Goal: Information Seeking & Learning: Learn about a topic

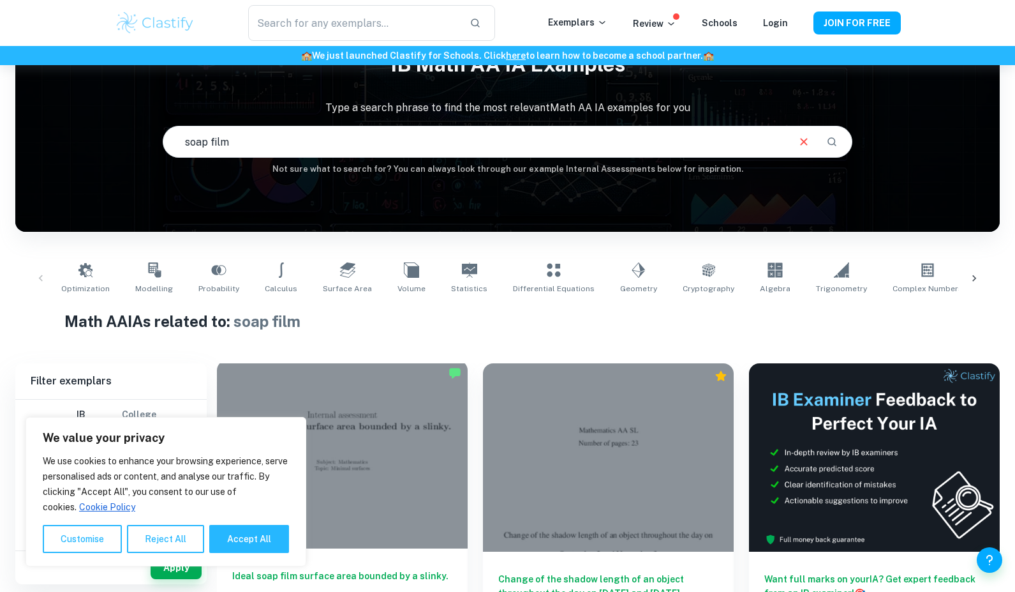
scroll to position [65, 0]
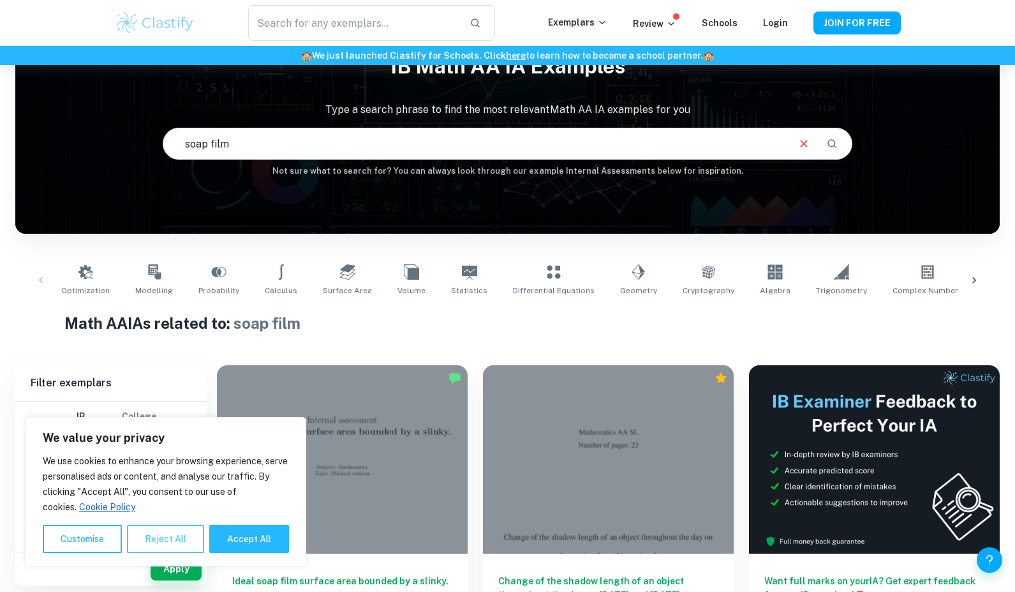
click at [171, 543] on button "Reject All" at bounding box center [165, 539] width 77 height 28
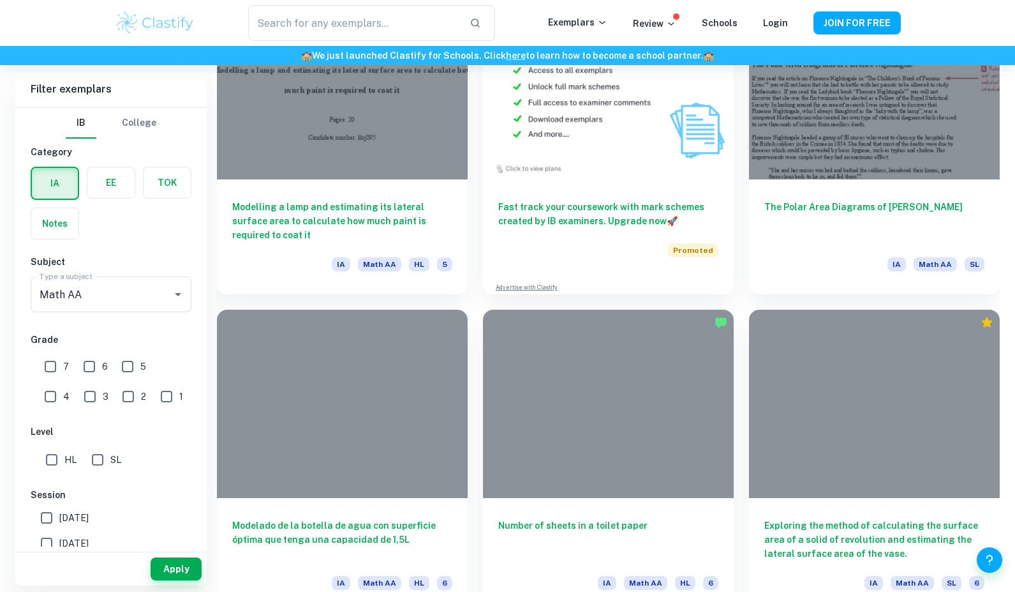
scroll to position [2920, 0]
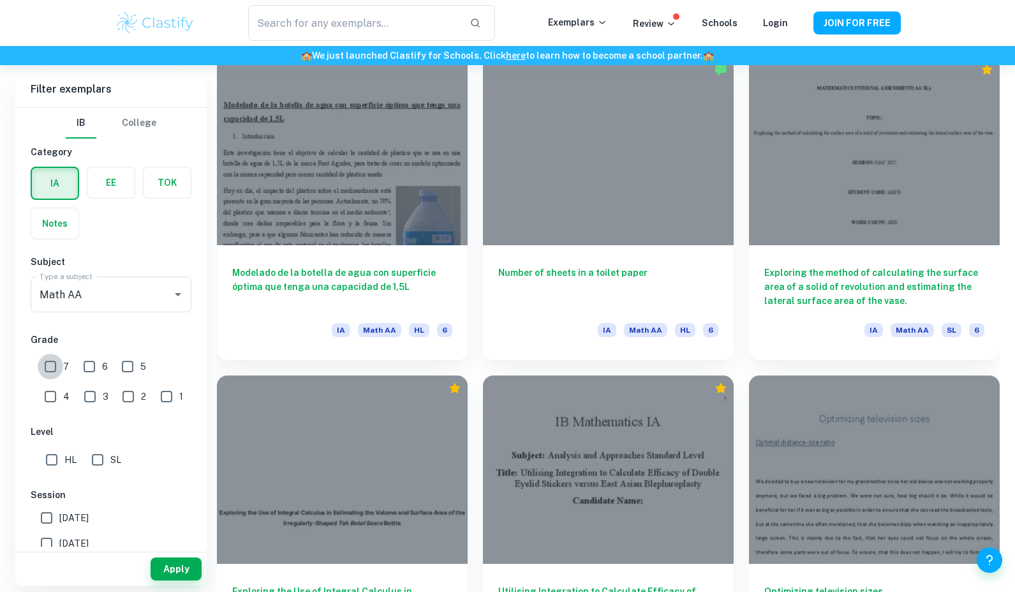
click at [47, 366] on input "7" at bounding box center [51, 367] width 26 height 26
checkbox input "true"
click at [53, 461] on input "HL" at bounding box center [52, 460] width 26 height 26
checkbox input "true"
click at [88, 357] on input "6" at bounding box center [90, 367] width 26 height 26
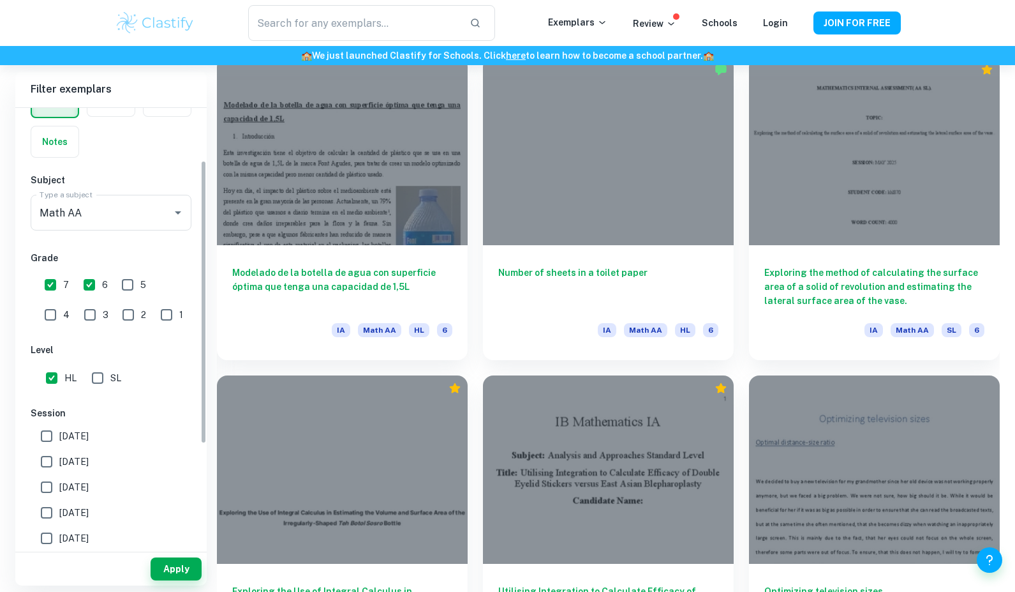
scroll to position [83, 0]
click at [181, 567] on button "Apply" at bounding box center [176, 568] width 51 height 23
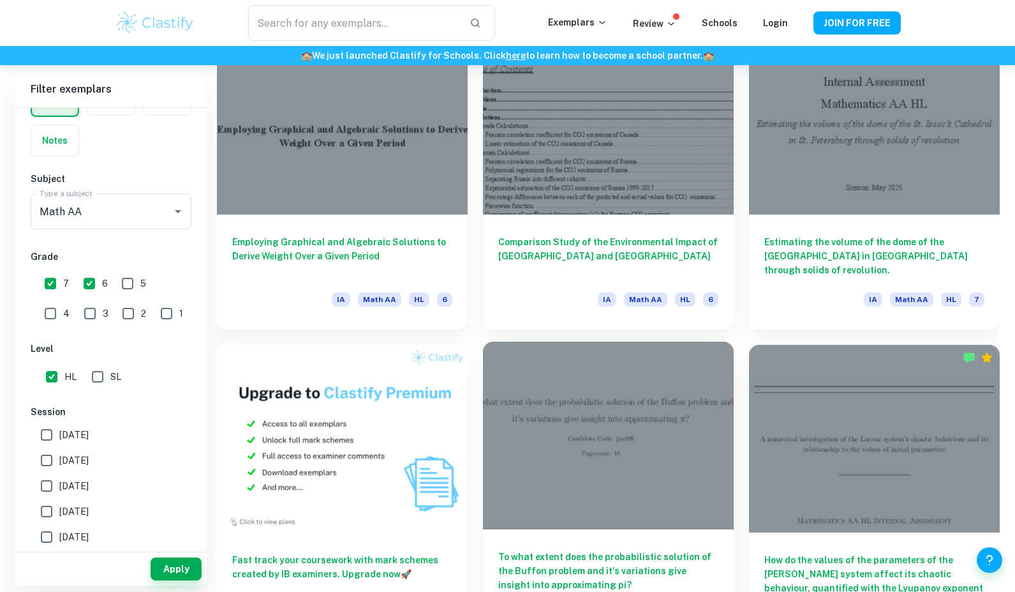
scroll to position [10908, 0]
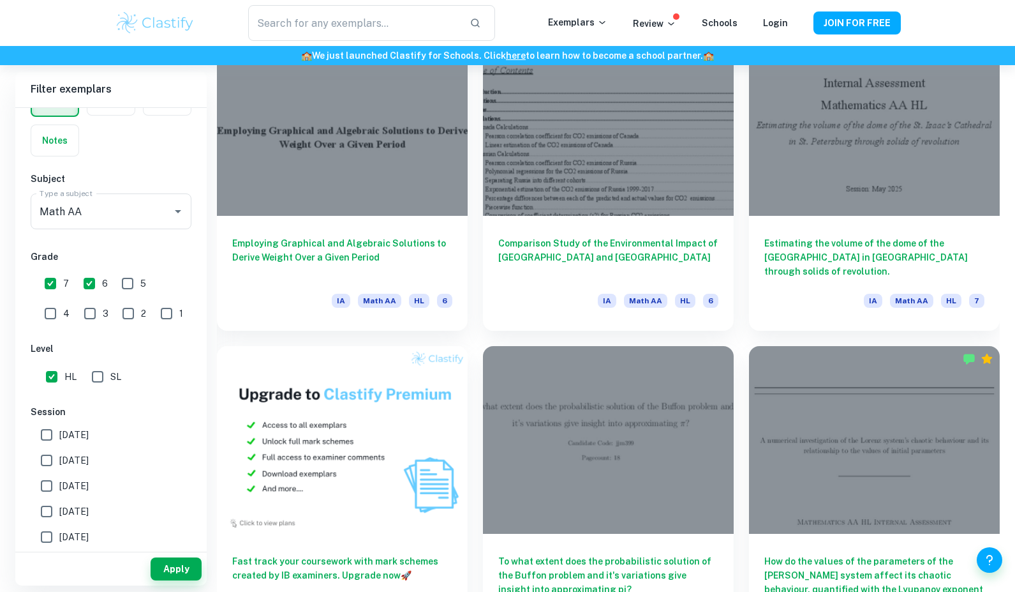
click at [84, 285] on input "6" at bounding box center [90, 284] width 26 height 26
checkbox input "false"
click at [187, 571] on button "Apply" at bounding box center [176, 568] width 51 height 23
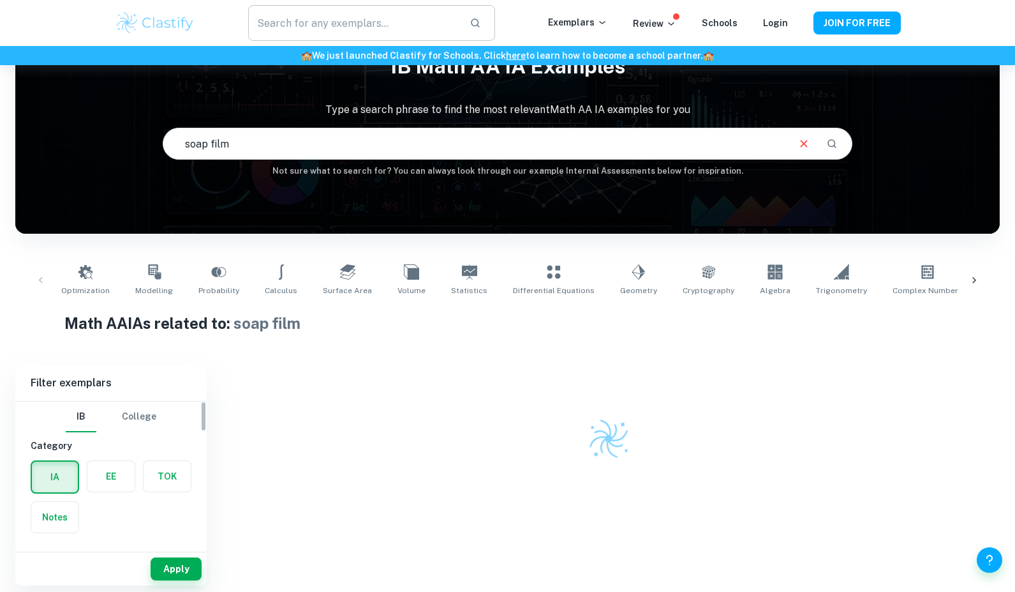
scroll to position [0, 0]
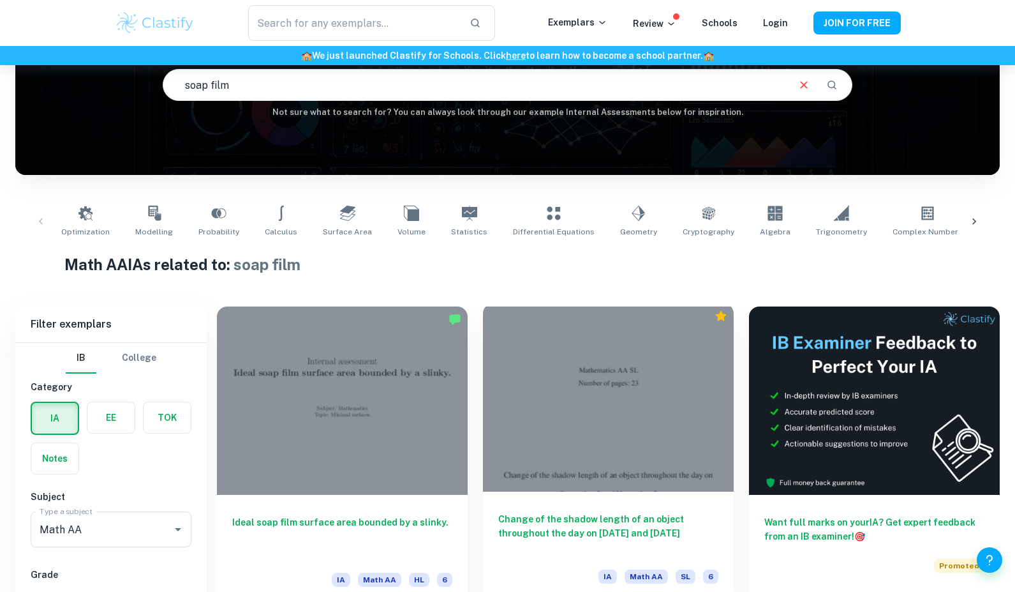
scroll to position [190, 0]
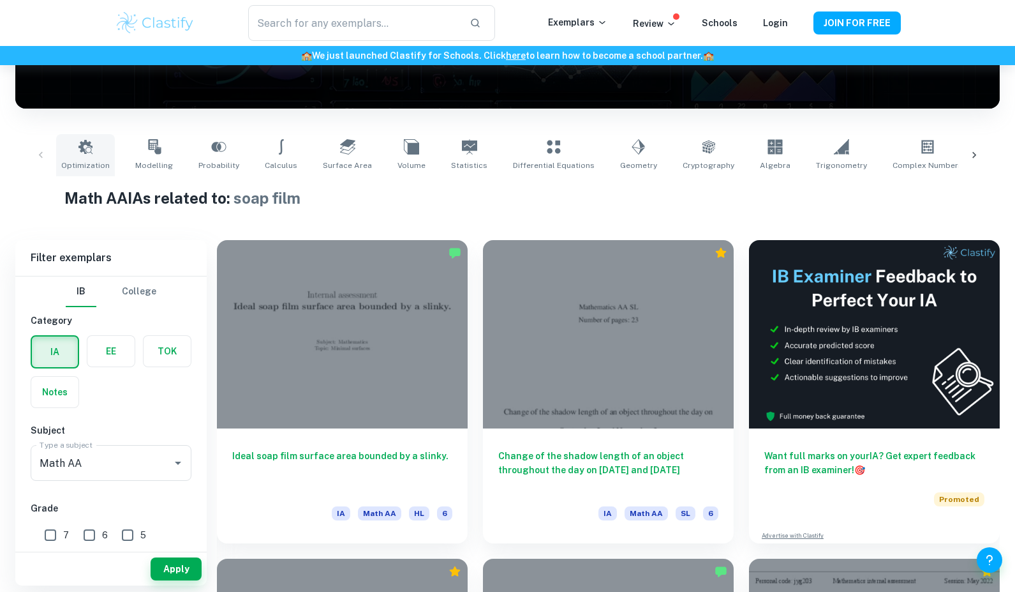
click at [94, 140] on link "Optimization" at bounding box center [85, 155] width 59 height 42
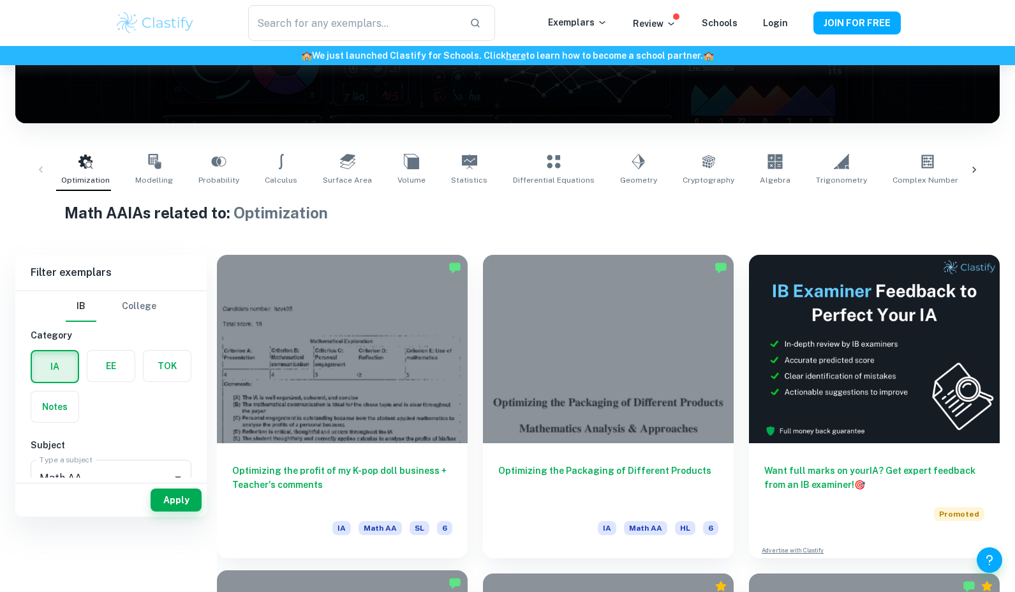
scroll to position [432, 0]
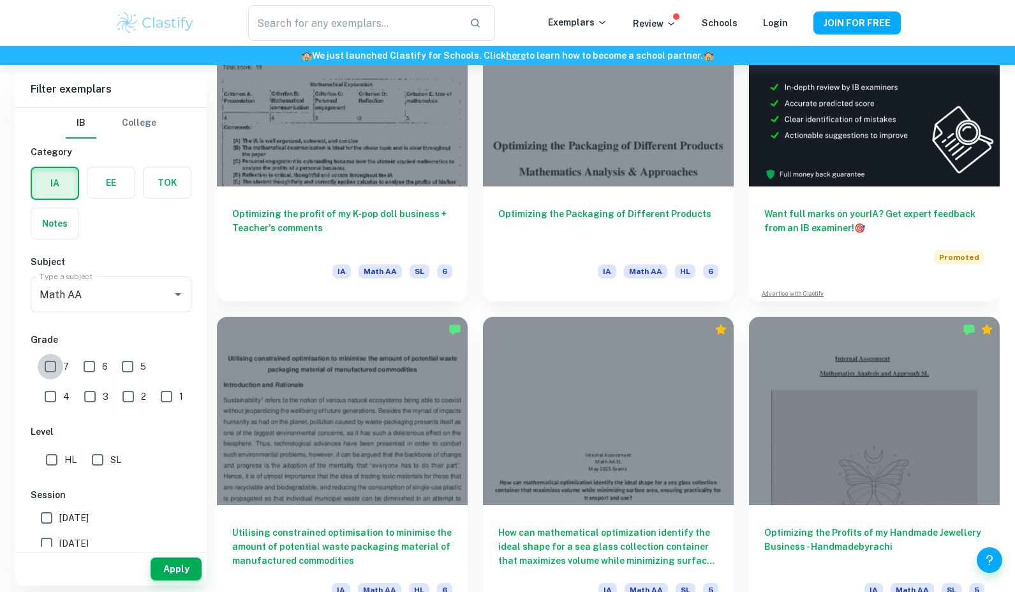
click at [51, 367] on input "7" at bounding box center [51, 367] width 26 height 26
checkbox input "true"
click at [87, 367] on input "6" at bounding box center [90, 367] width 26 height 26
click at [85, 366] on input "6" at bounding box center [90, 367] width 26 height 26
checkbox input "false"
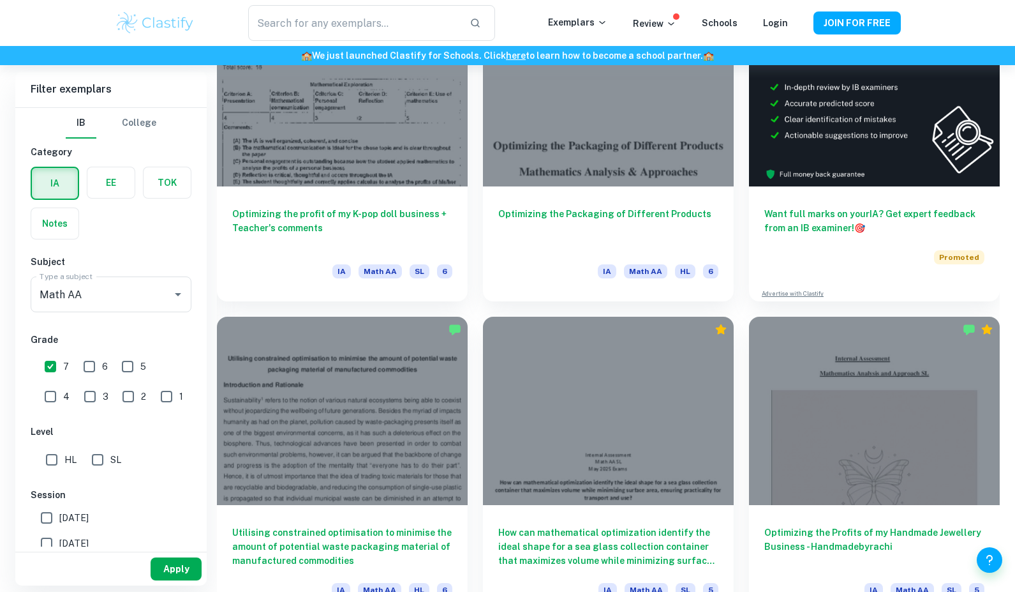
click at [170, 572] on button "Apply" at bounding box center [176, 568] width 51 height 23
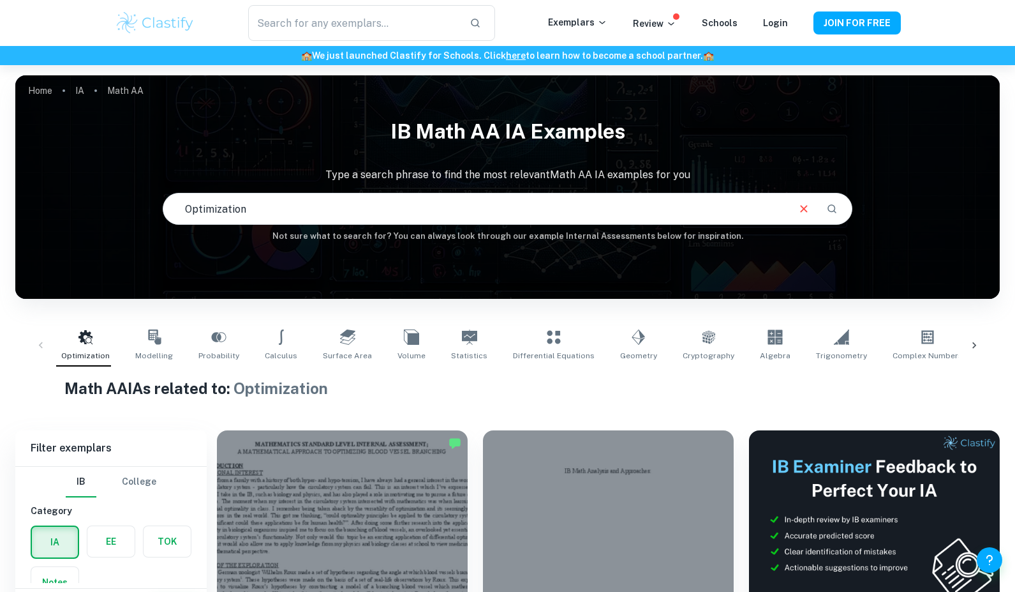
scroll to position [0, 0]
click at [262, 338] on link "Calculus" at bounding box center [281, 345] width 43 height 42
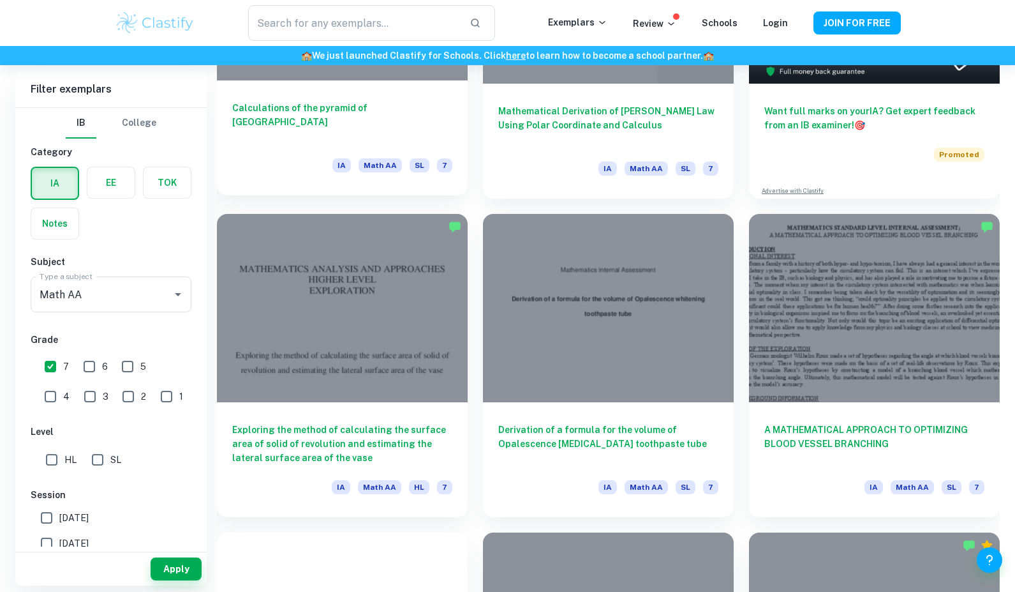
scroll to position [536, 0]
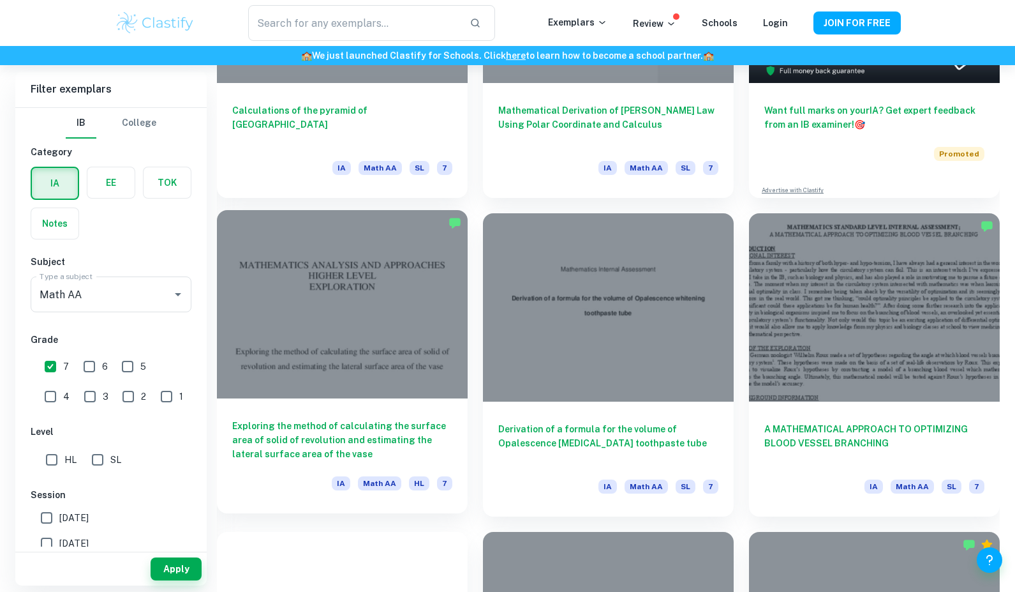
click at [281, 364] on div at bounding box center [342, 304] width 251 height 188
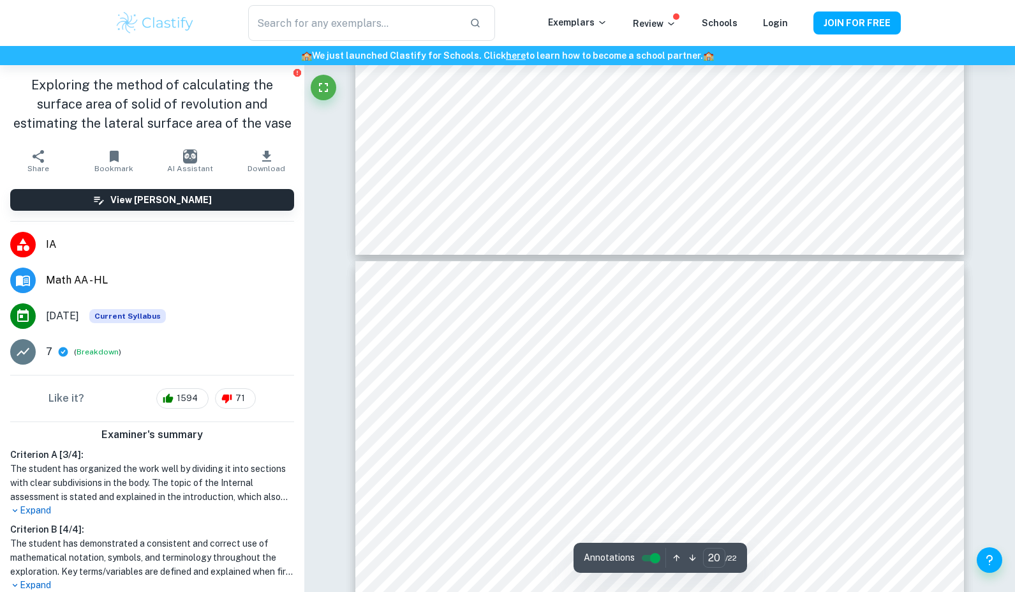
scroll to position [16700, 0]
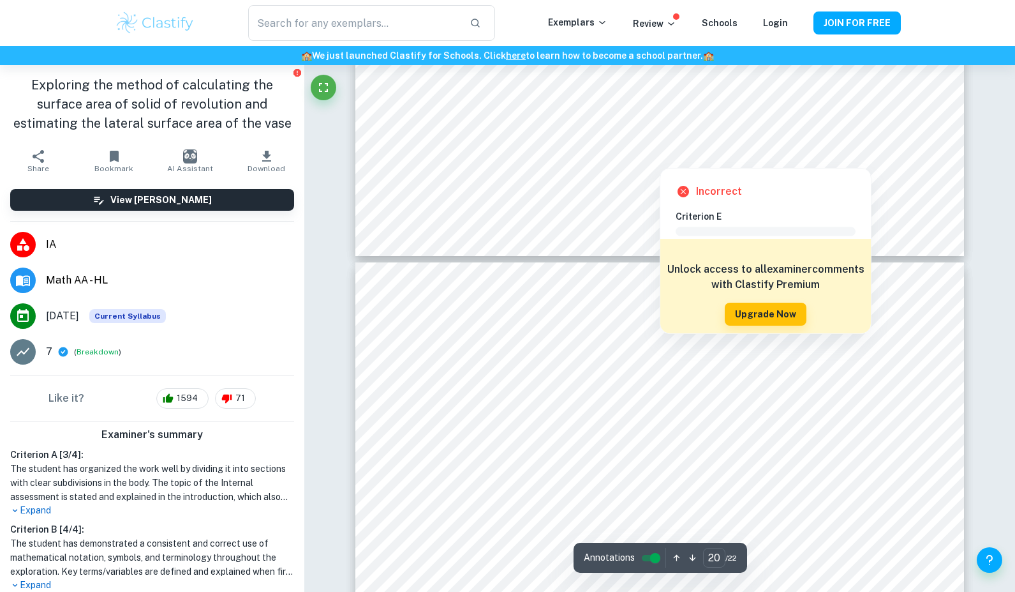
type input "19"
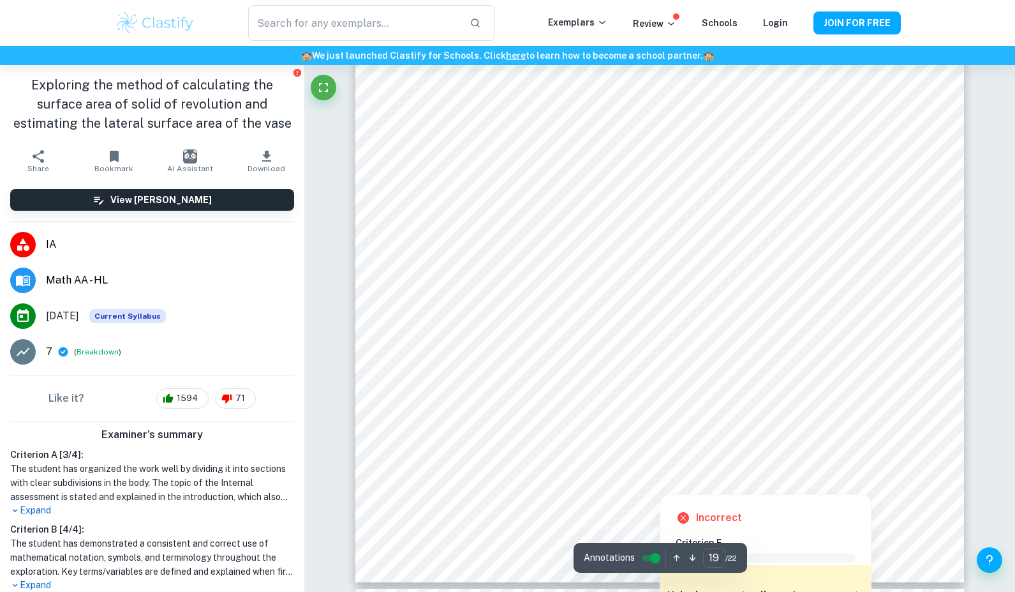
scroll to position [16372, 0]
click at [636, 237] on div at bounding box center [659, 227] width 461 height 43
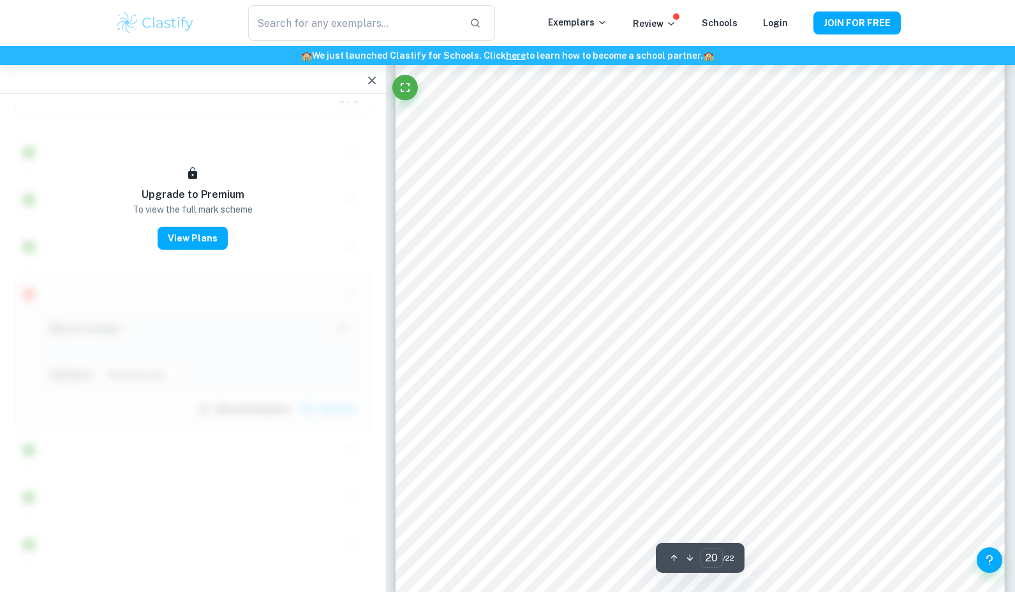
scroll to position [16659, 0]
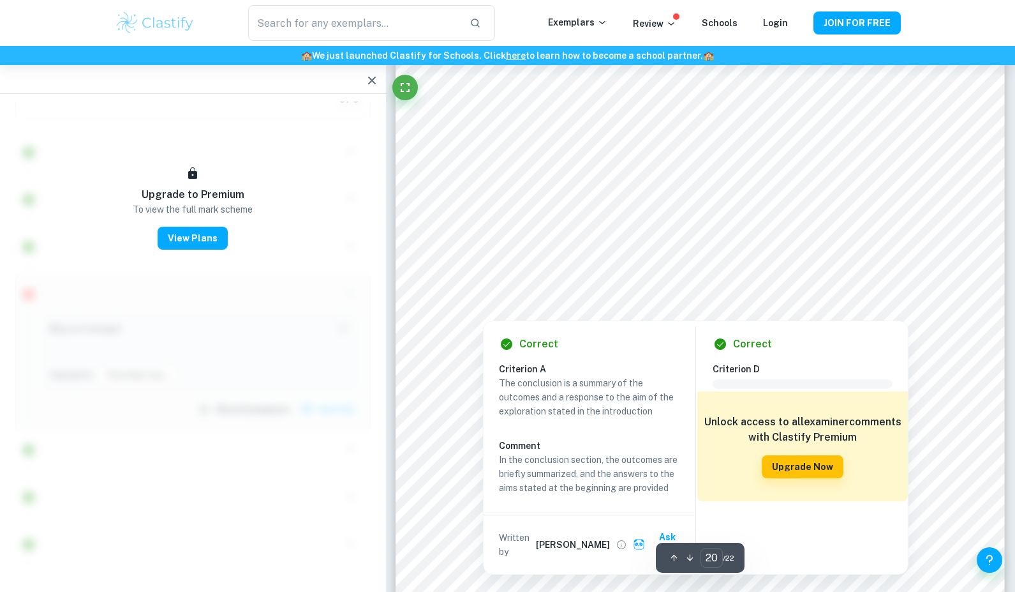
click at [554, 184] on div at bounding box center [700, 196] width 461 height 44
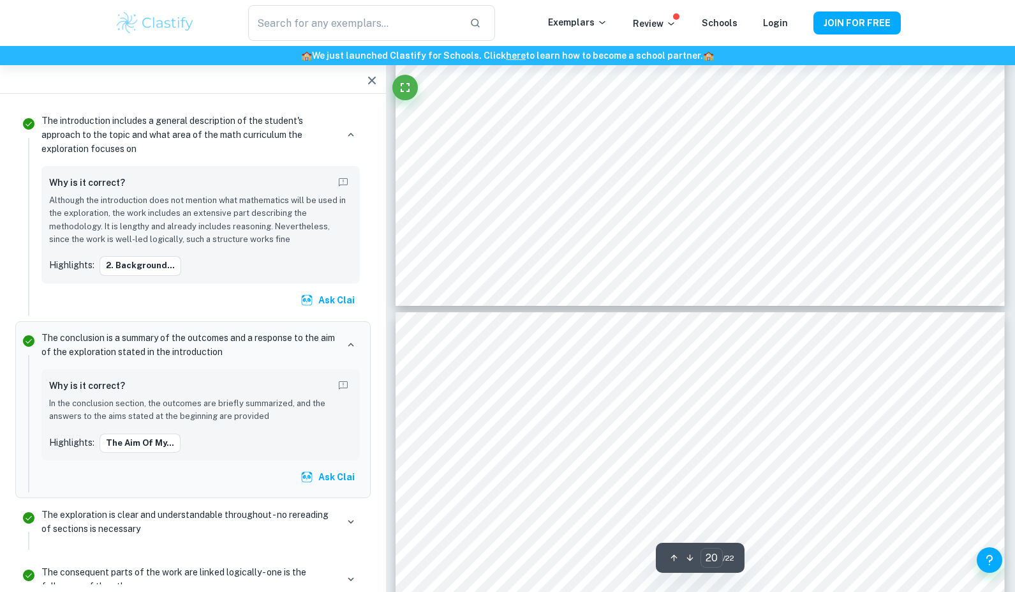
type input "19"
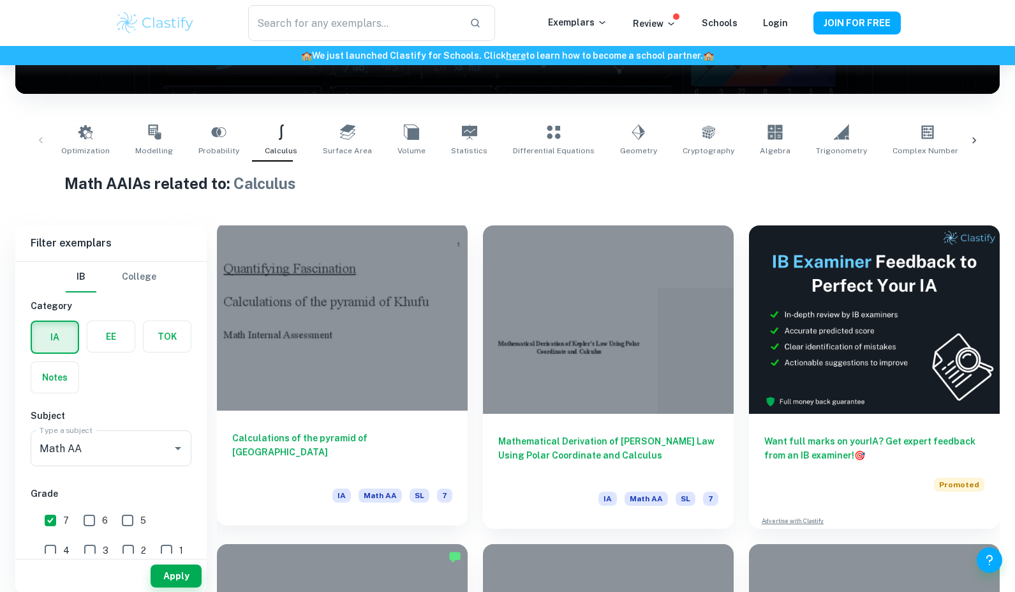
scroll to position [212, 0]
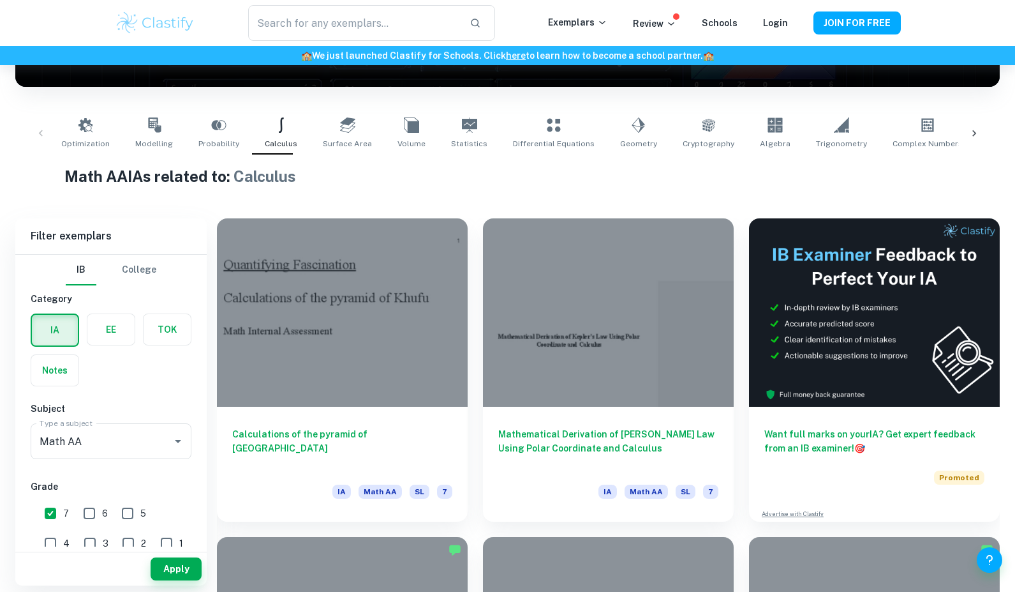
click at [971, 135] on icon at bounding box center [974, 133] width 13 height 13
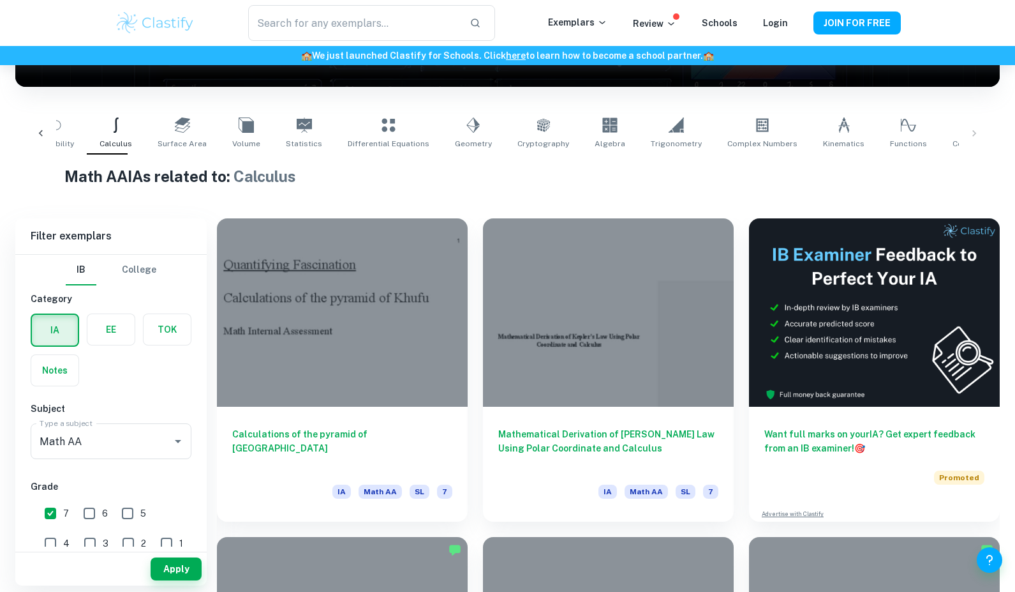
click at [971, 135] on div "Optimization Modelling Probability Calculus Surface Area Volume Statistics Diff…" at bounding box center [508, 133] width 964 height 42
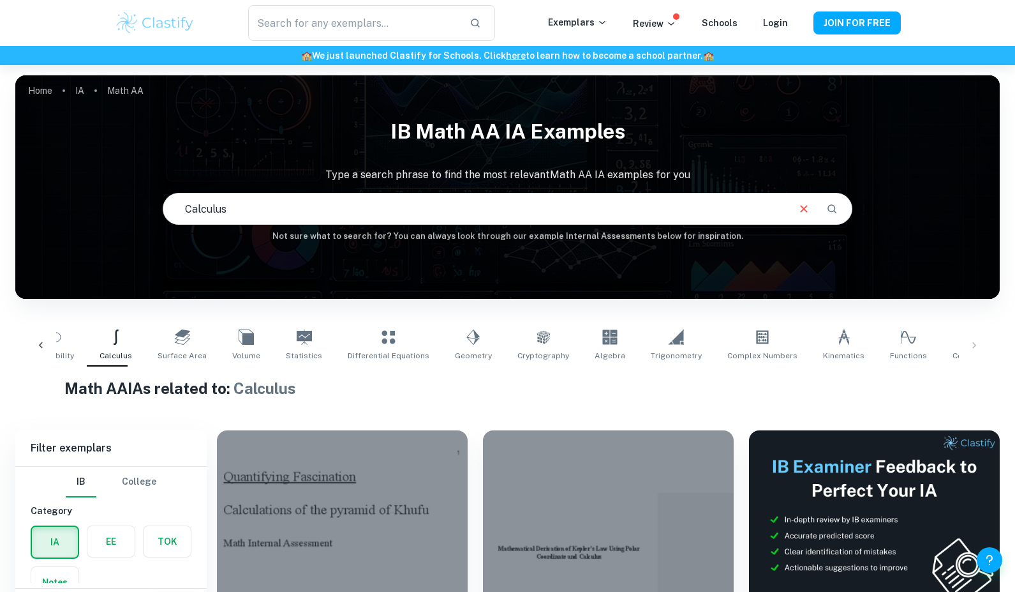
scroll to position [0, 0]
click at [466, 343] on icon at bounding box center [473, 336] width 15 height 15
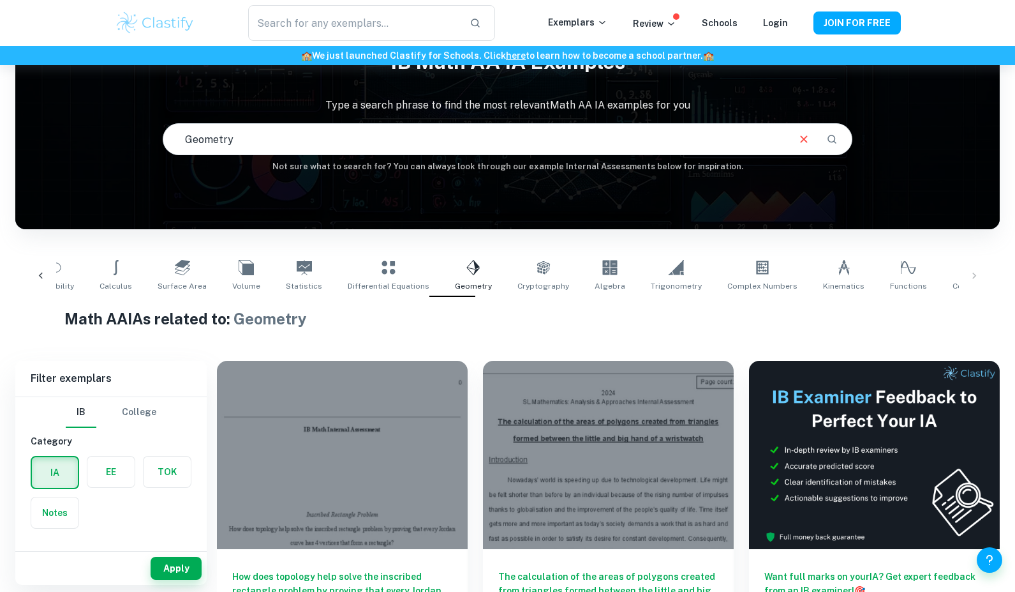
scroll to position [69, 0]
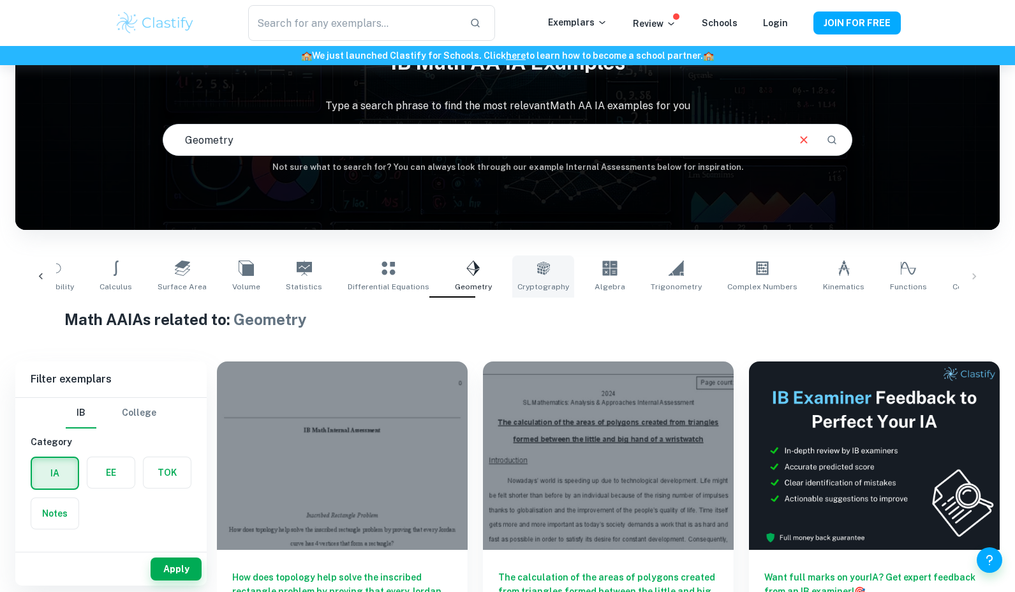
click at [533, 278] on link "Cryptography" at bounding box center [544, 276] width 62 height 42
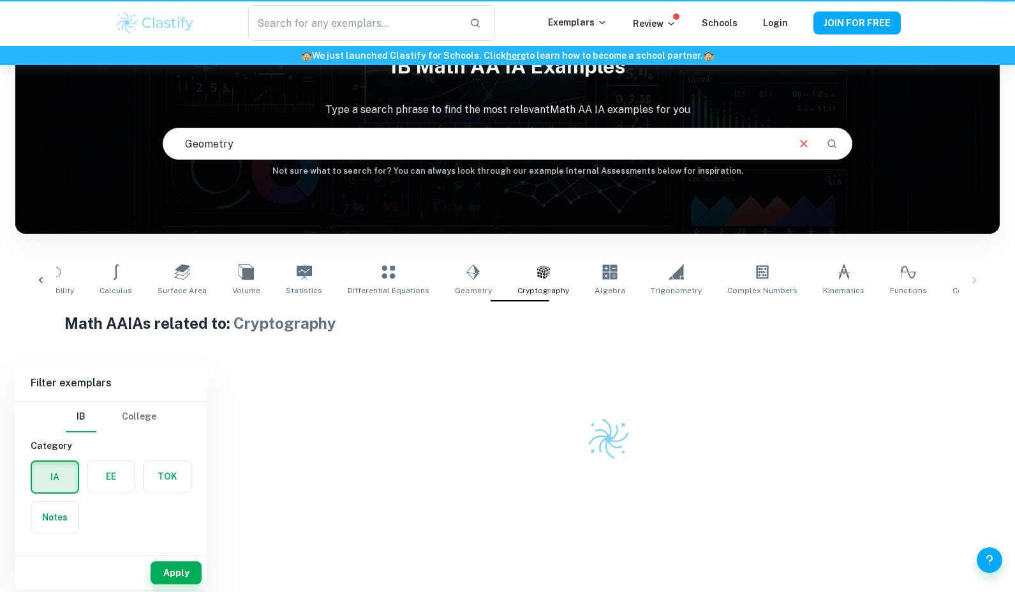
type input "Cryptography"
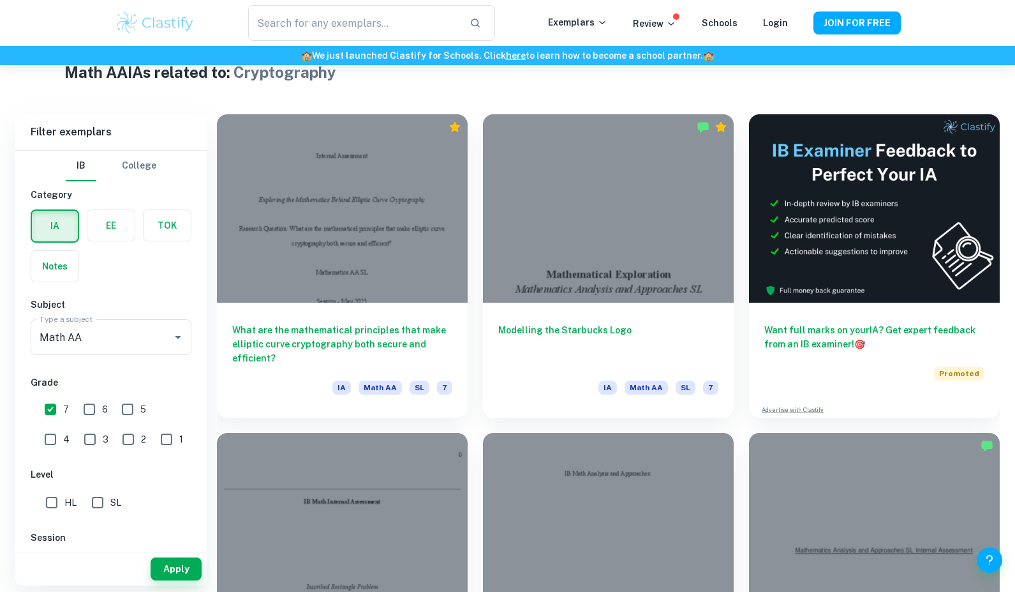
scroll to position [316, 0]
click at [411, 300] on div "What are the mathematical principles that make elliptic curve cryptography both…" at bounding box center [342, 356] width 251 height 115
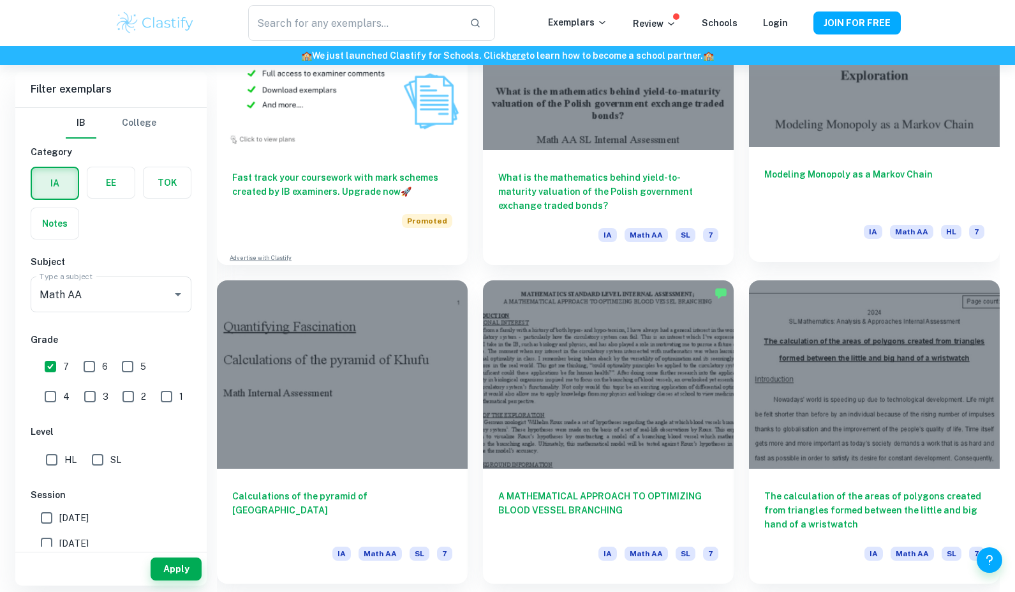
scroll to position [1106, 0]
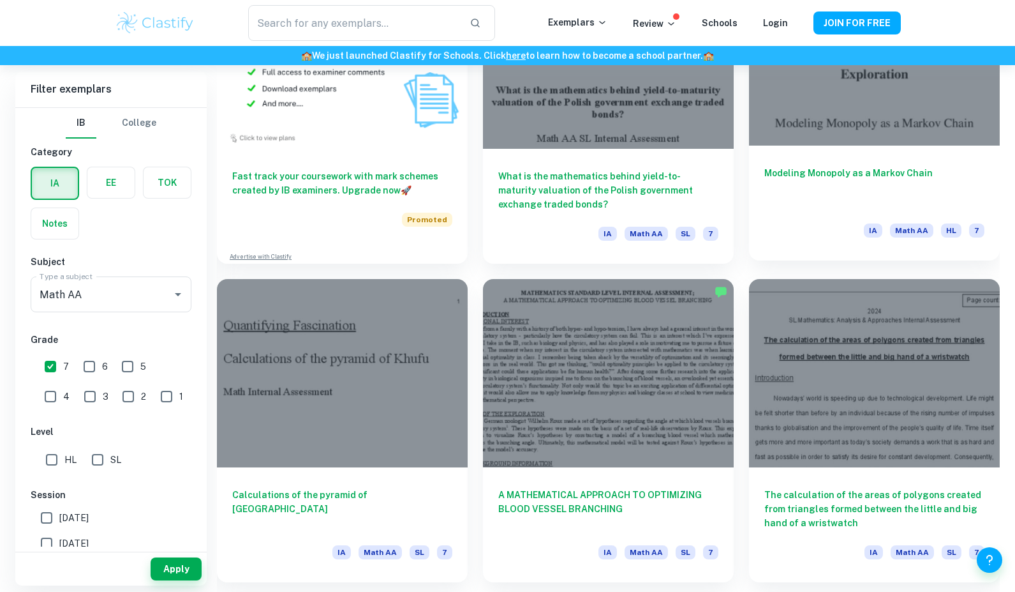
click at [834, 213] on div "Modeling Monopoly as a Markov Chain IA Math AA HL 7" at bounding box center [874, 203] width 251 height 115
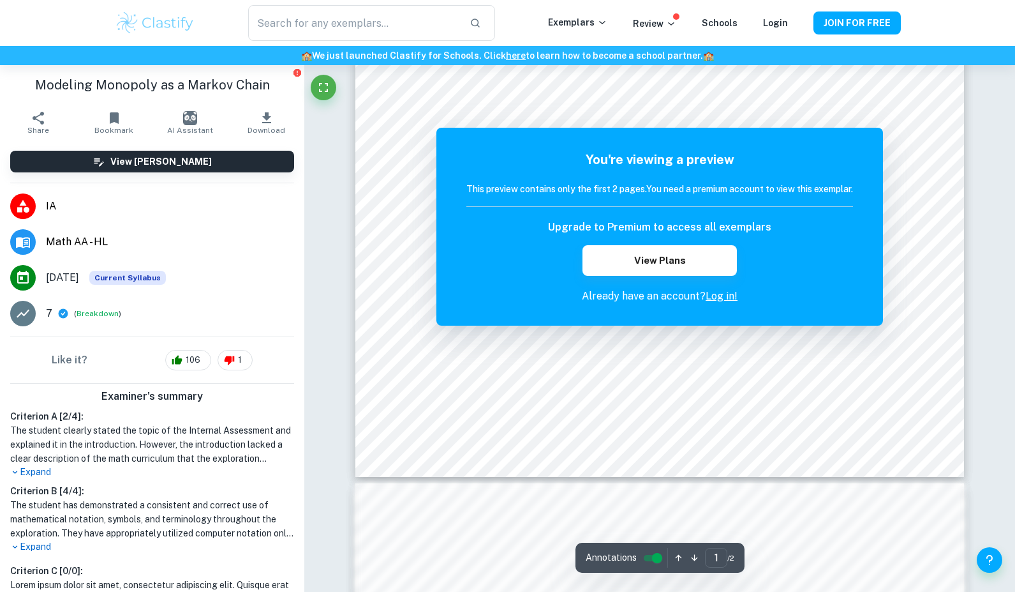
scroll to position [467, 0]
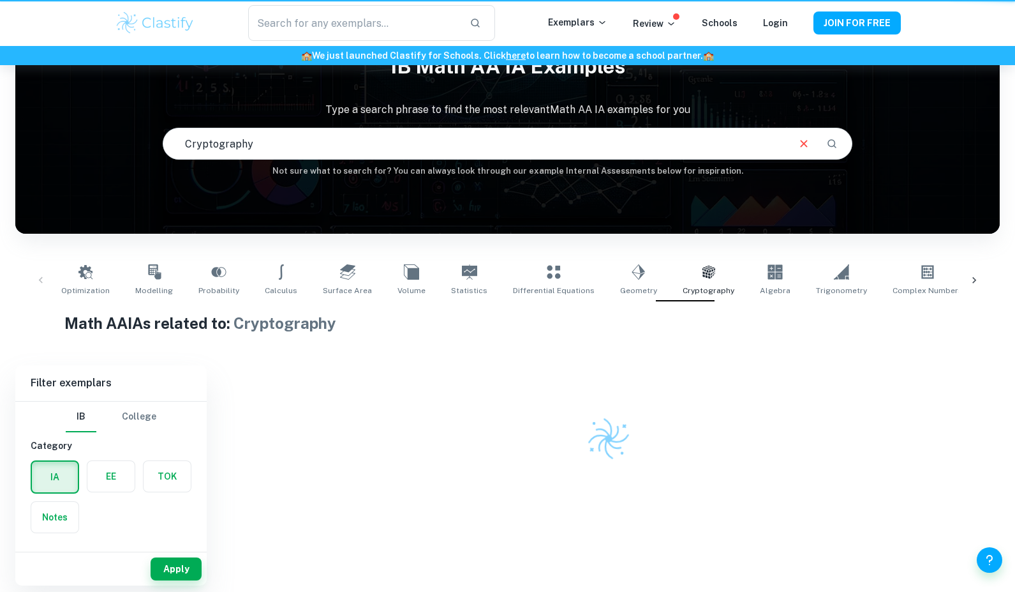
scroll to position [65, 0]
